Goal: Transaction & Acquisition: Purchase product/service

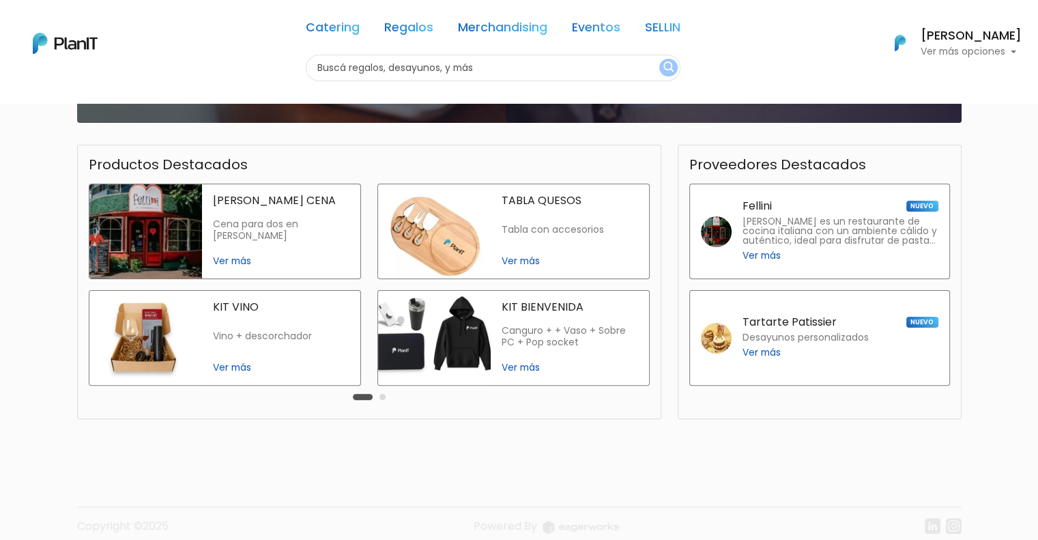
scroll to position [273, 0]
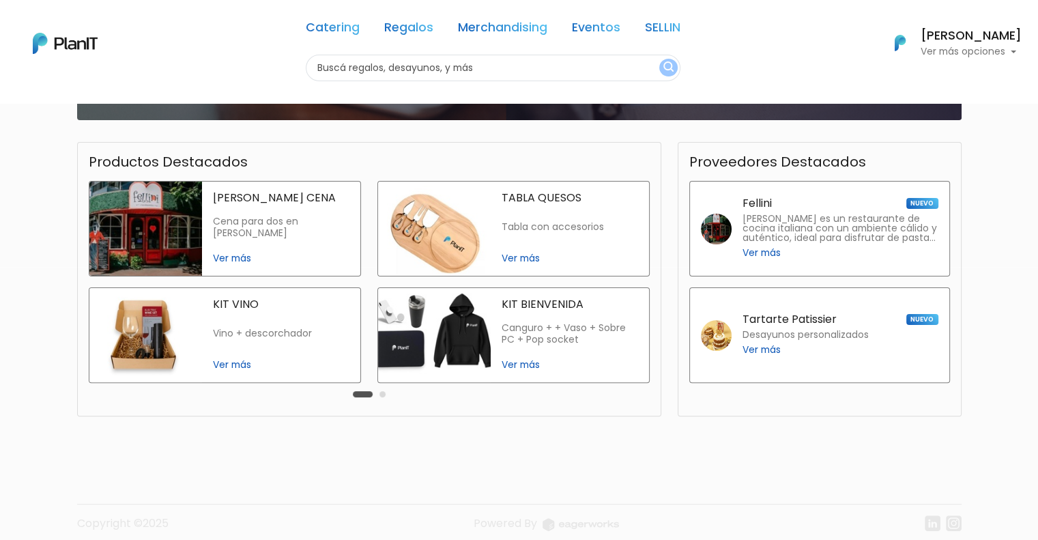
click at [512, 366] on span "Ver más" at bounding box center [569, 364] width 136 height 14
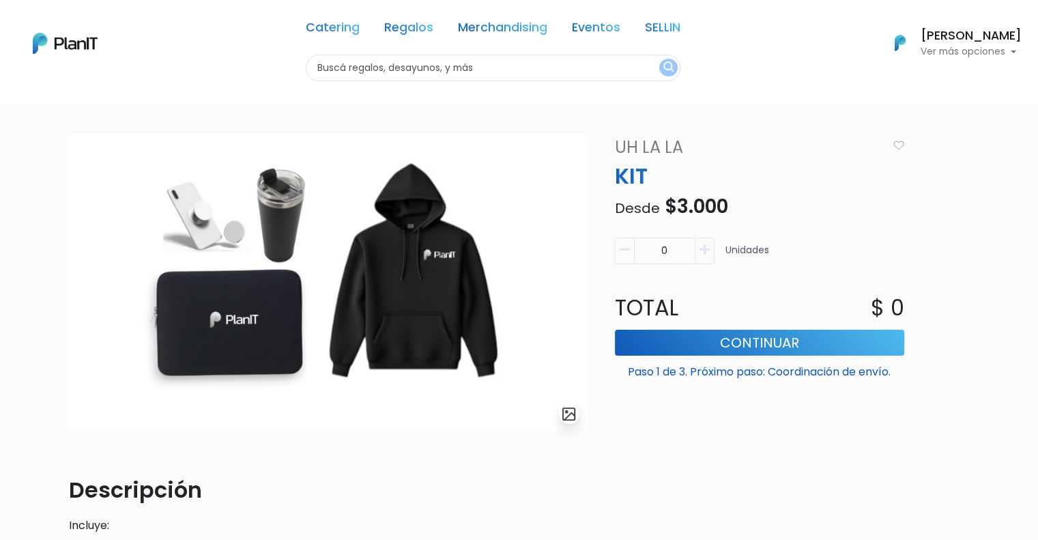
click at [706, 248] on icon "button" at bounding box center [704, 250] width 10 height 12
click at [705, 250] on icon "button" at bounding box center [704, 250] width 10 height 12
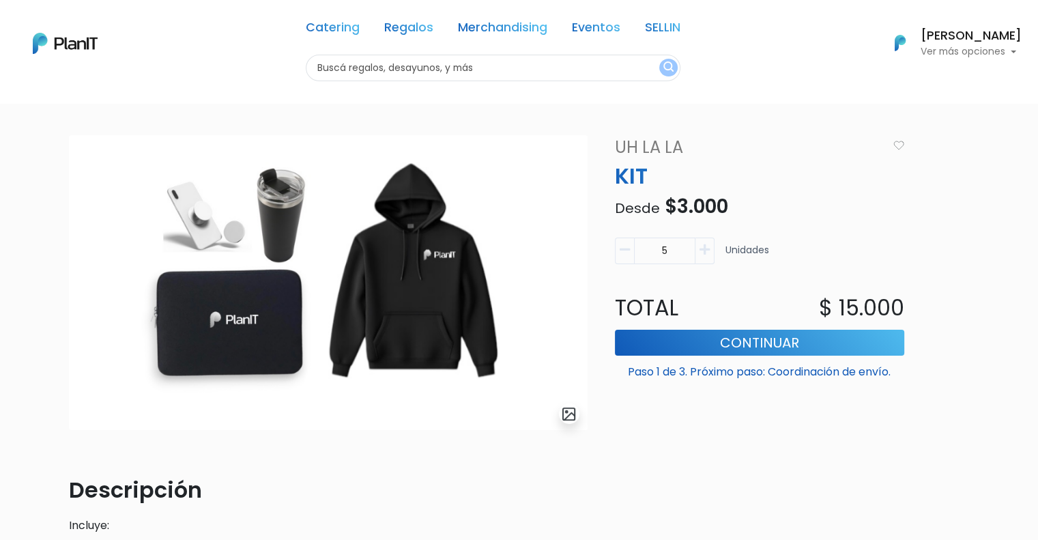
click at [705, 250] on icon "button" at bounding box center [704, 250] width 10 height 12
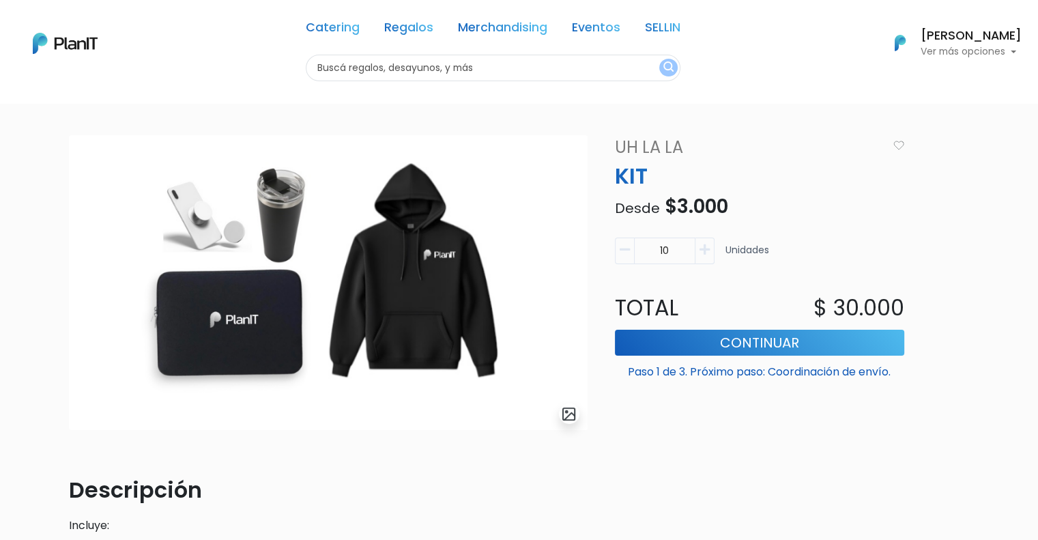
click at [705, 250] on icon "button" at bounding box center [704, 250] width 10 height 12
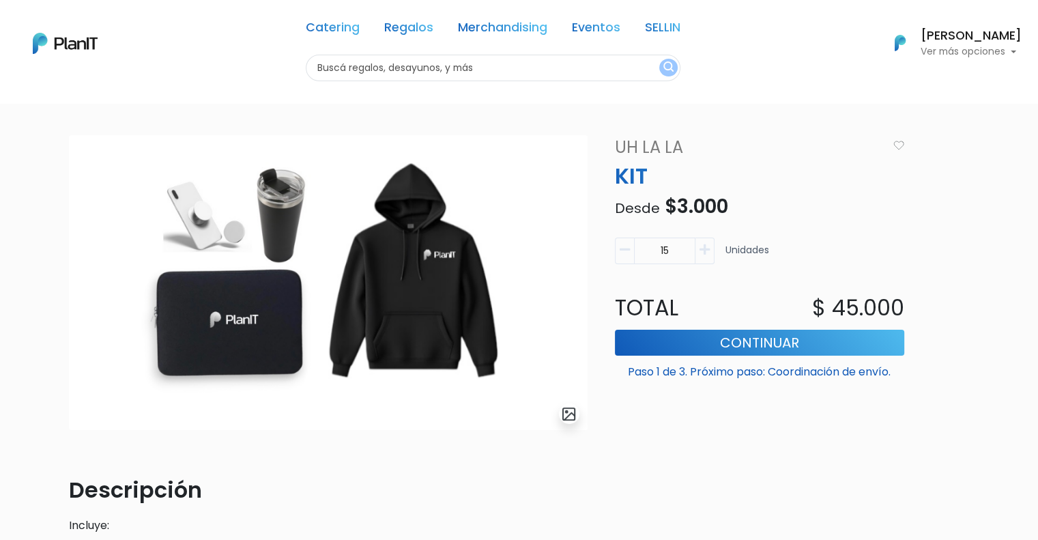
click at [705, 250] on icon "button" at bounding box center [704, 250] width 10 height 12
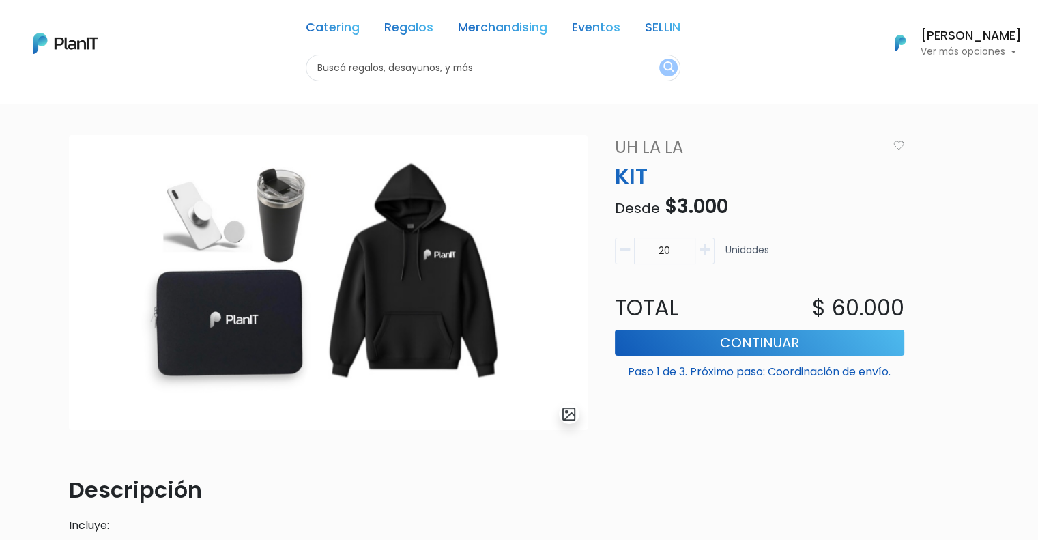
click at [705, 250] on icon "button" at bounding box center [704, 250] width 10 height 12
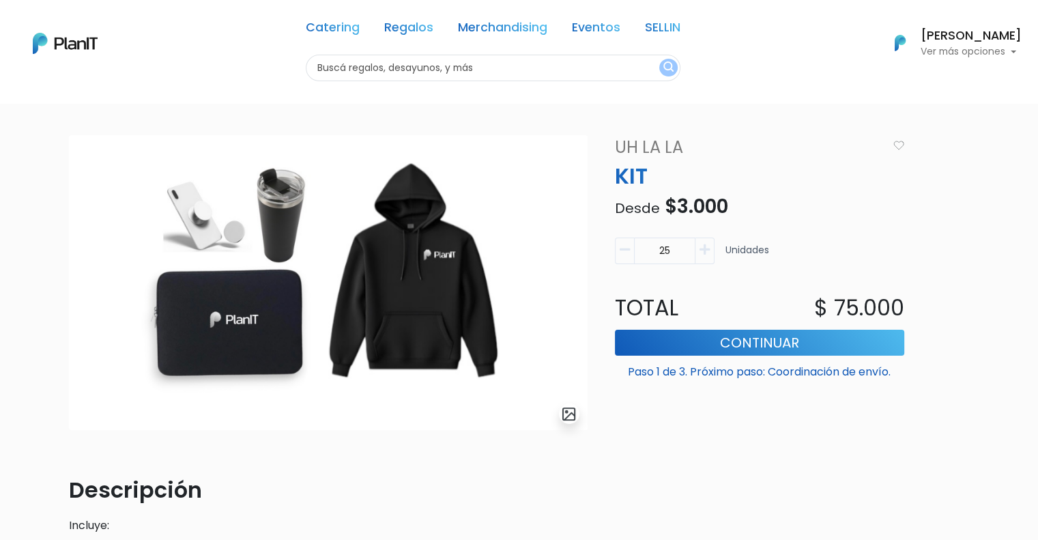
click at [705, 250] on icon "button" at bounding box center [704, 250] width 10 height 12
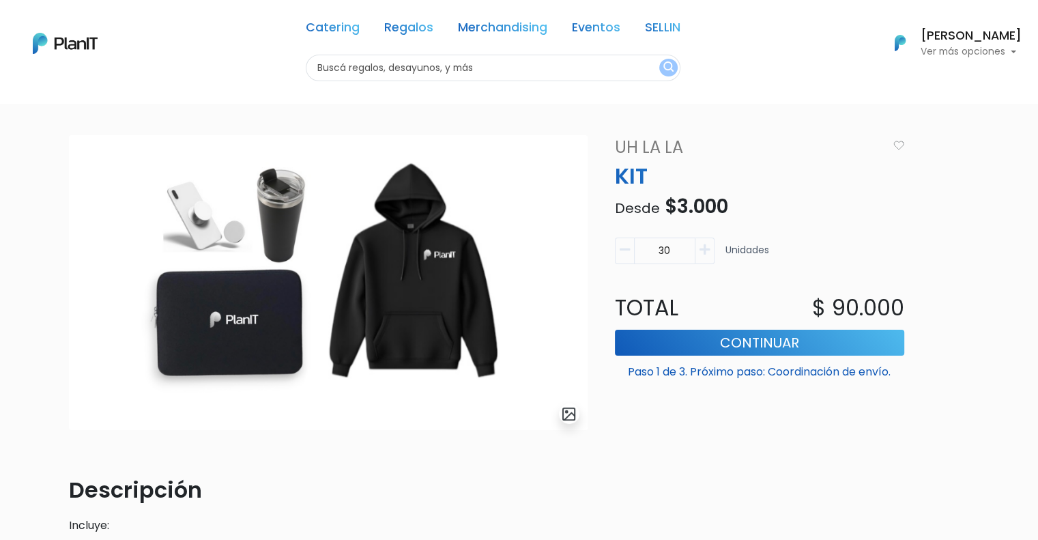
click at [705, 250] on icon "button" at bounding box center [704, 250] width 10 height 12
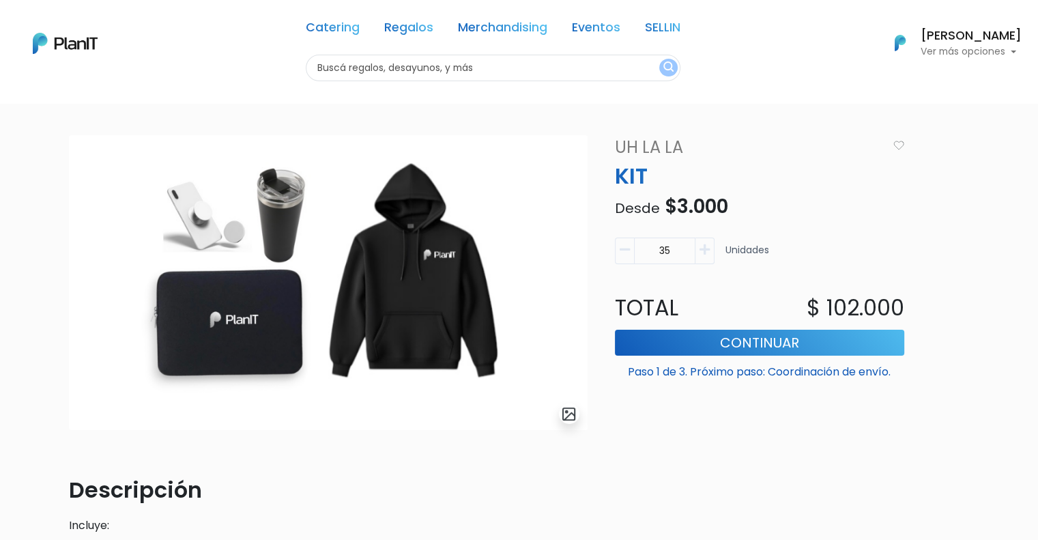
click at [705, 250] on icon "button" at bounding box center [704, 250] width 10 height 12
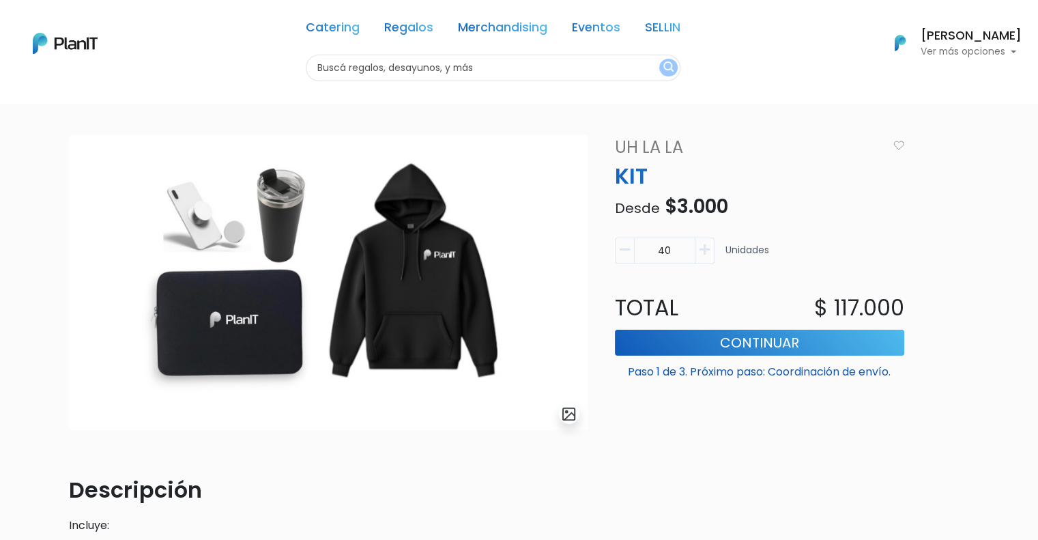
click at [705, 250] on icon "button" at bounding box center [704, 250] width 10 height 12
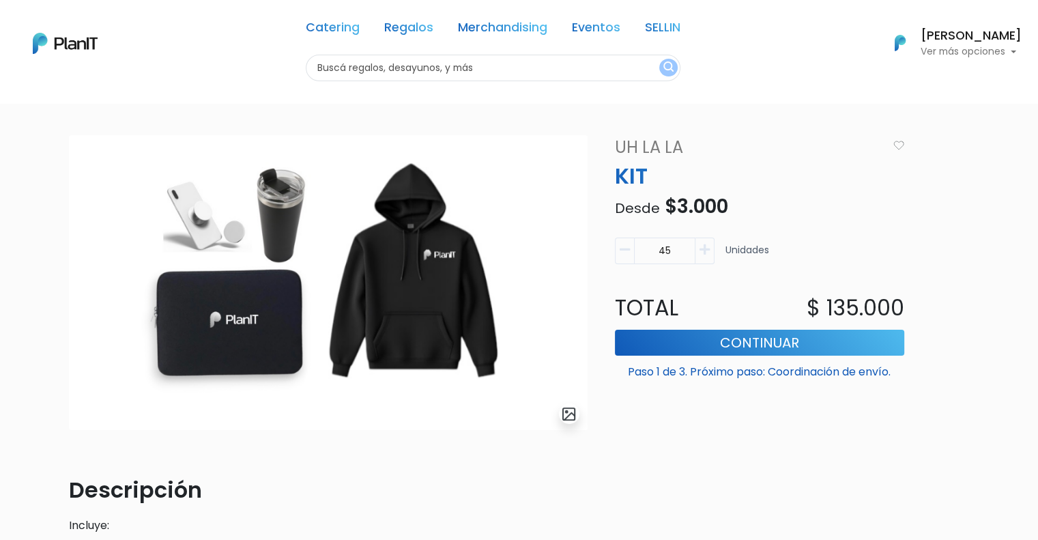
click at [705, 250] on icon "button" at bounding box center [704, 250] width 10 height 12
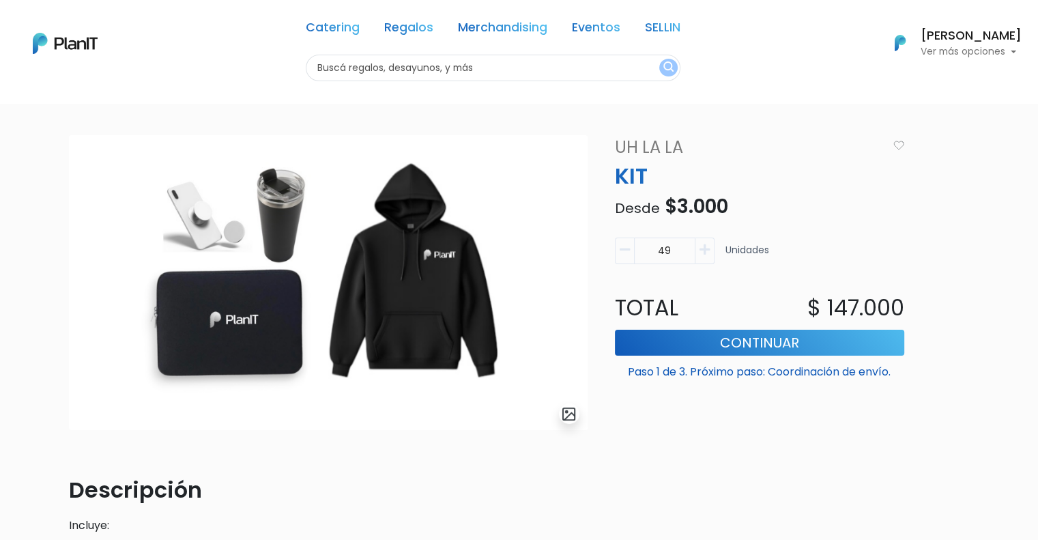
type input "50"
click at [494, 75] on input "text" at bounding box center [493, 68] width 375 height 27
type input "taza"
click at [659, 59] on button "submit" at bounding box center [668, 68] width 18 height 18
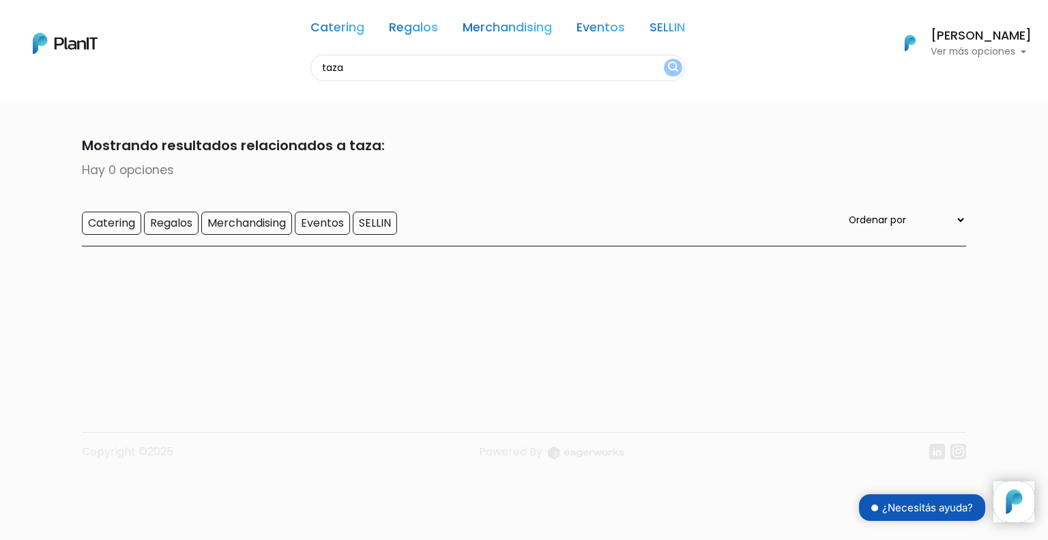
click at [491, 23] on link "Merchandising" at bounding box center [507, 30] width 89 height 16
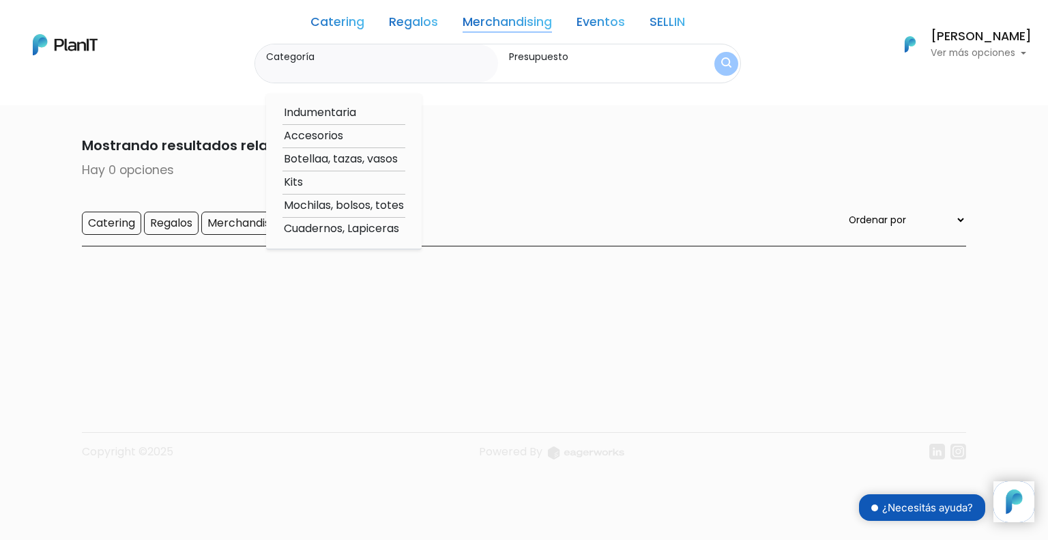
click at [314, 158] on option "Botellaa, tazas, vasos" at bounding box center [343, 159] width 123 height 17
type input "Botellaa, tazas, vasos"
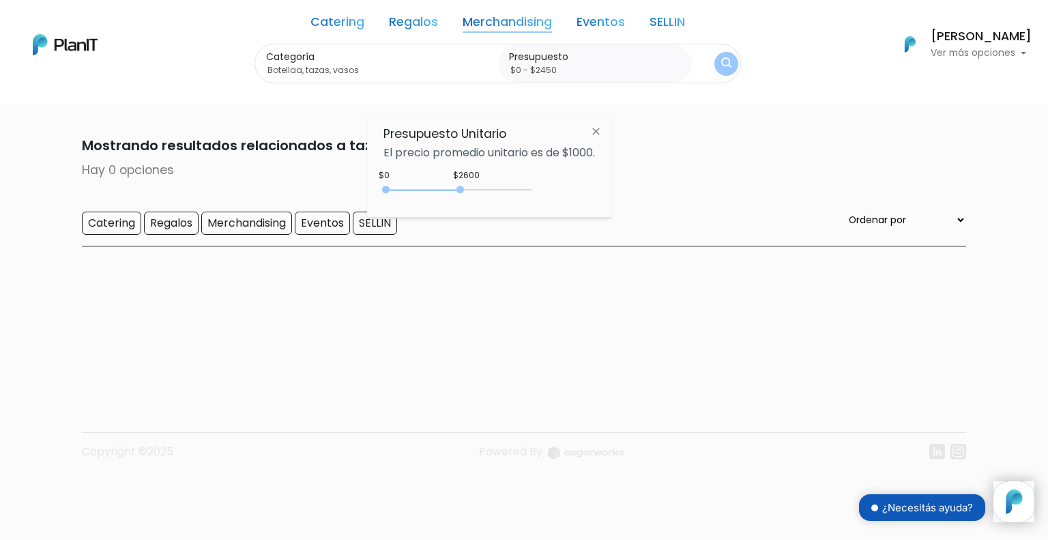
type input "$0 - $2400"
drag, startPoint x: 414, startPoint y: 188, endPoint x: 457, endPoint y: 185, distance: 43.1
click at [457, 185] on div "0 : 2400 0 2400 0,2400" at bounding box center [460, 192] width 143 height 16
click at [717, 61] on button "submit" at bounding box center [726, 63] width 25 height 25
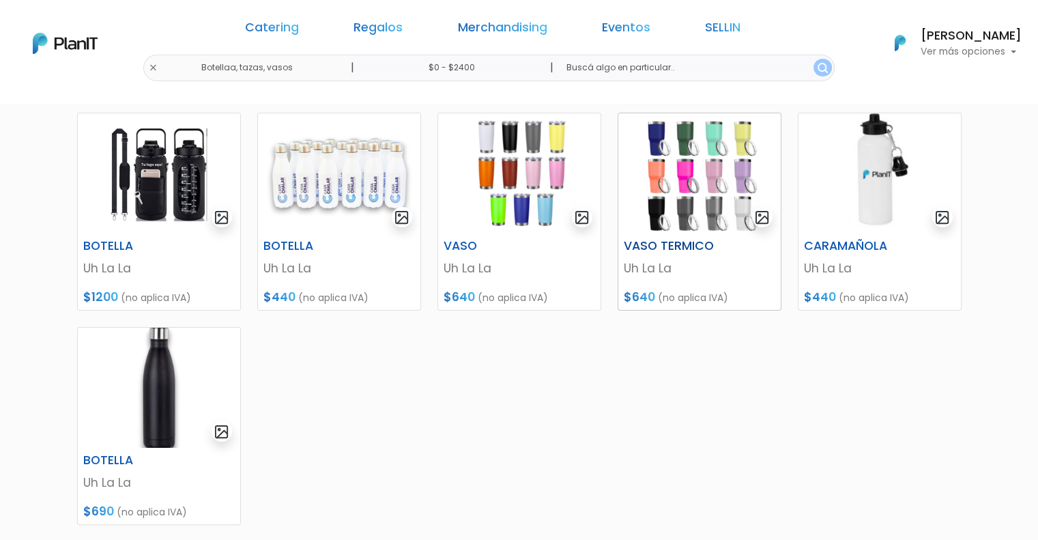
scroll to position [129, 0]
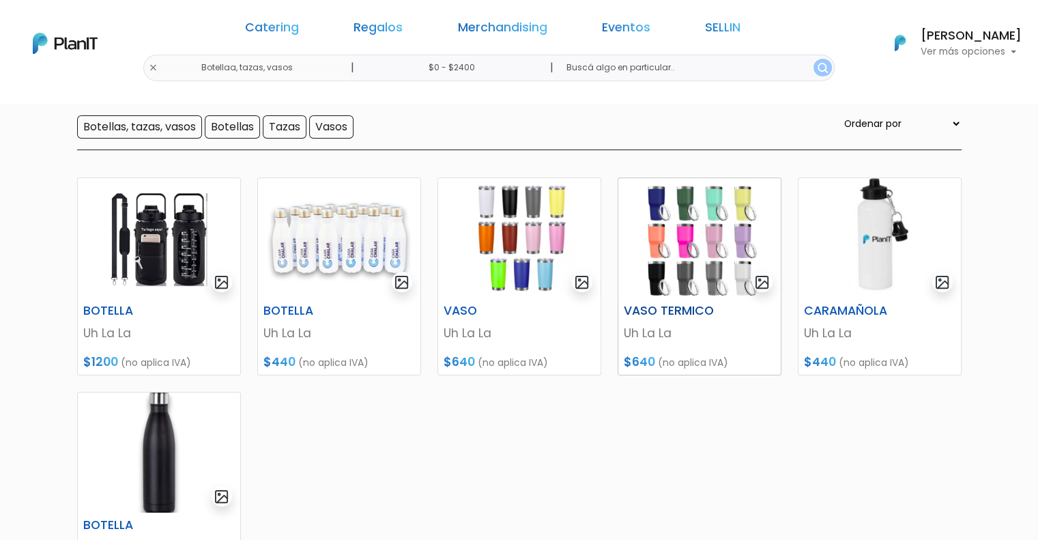
click at [705, 231] on img at bounding box center [699, 238] width 162 height 120
click at [719, 269] on img at bounding box center [699, 238] width 162 height 120
